Goal: Information Seeking & Learning: Learn about a topic

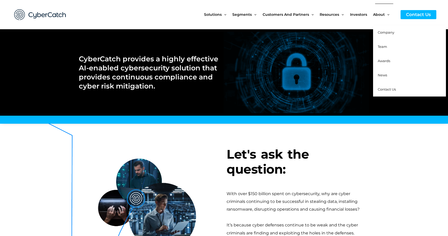
click at [383, 74] on span "News" at bounding box center [381, 75] width 9 height 4
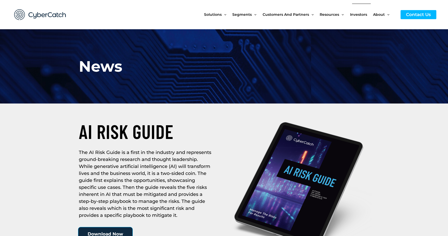
click at [365, 15] on span "Investors" at bounding box center [358, 15] width 17 height 22
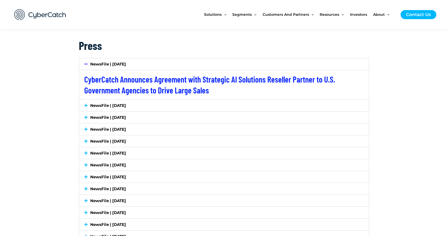
scroll to position [859, 0]
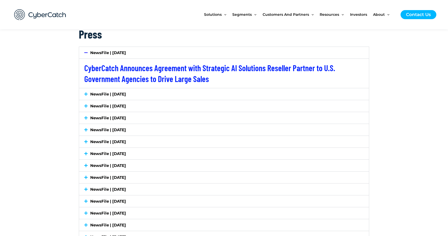
click at [126, 92] on link "NewsFile | [DATE]" at bounding box center [108, 94] width 36 height 5
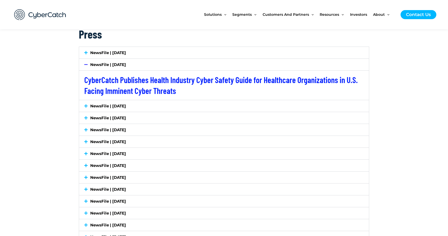
click at [124, 104] on link "NewsFile | [DATE]" at bounding box center [108, 106] width 36 height 5
